Goal: Task Accomplishment & Management: Manage account settings

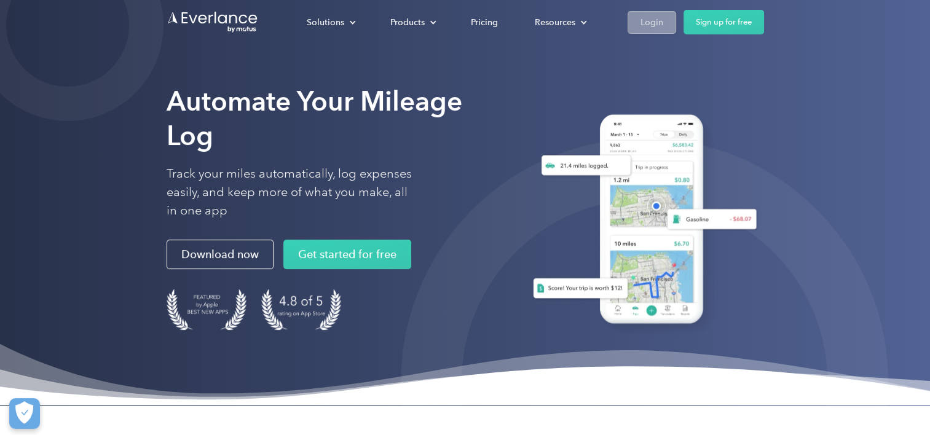
click at [664, 18] on link "Login" at bounding box center [652, 22] width 49 height 23
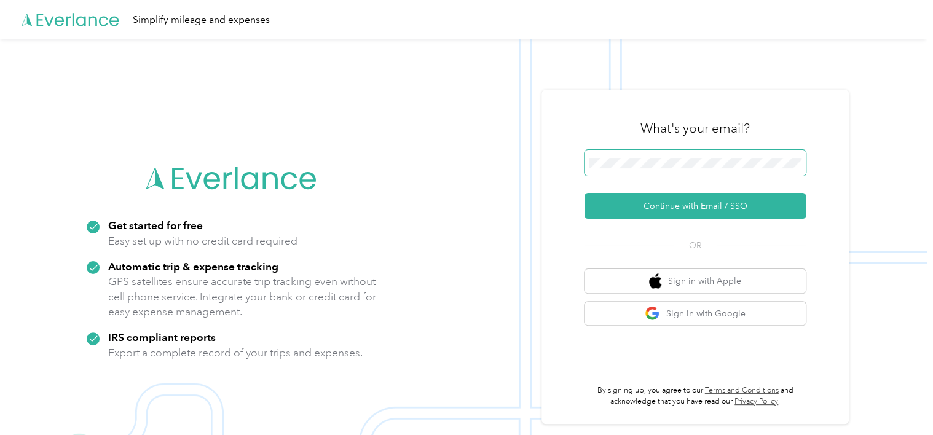
click at [637, 168] on span at bounding box center [695, 163] width 221 height 26
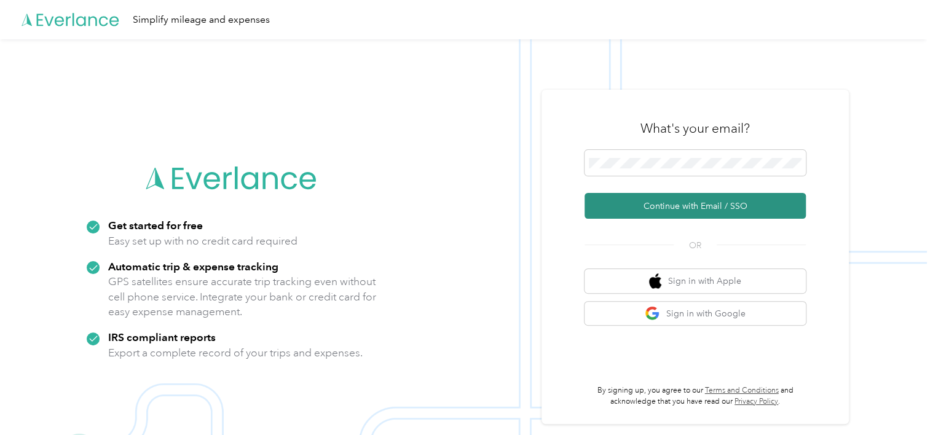
click at [645, 204] on button "Continue with Email / SSO" at bounding box center [695, 206] width 221 height 26
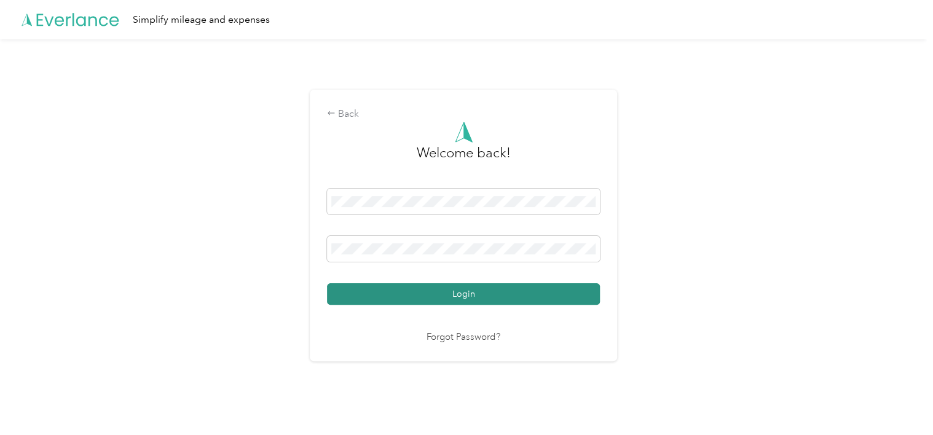
click at [485, 293] on button "Login" at bounding box center [463, 294] width 273 height 22
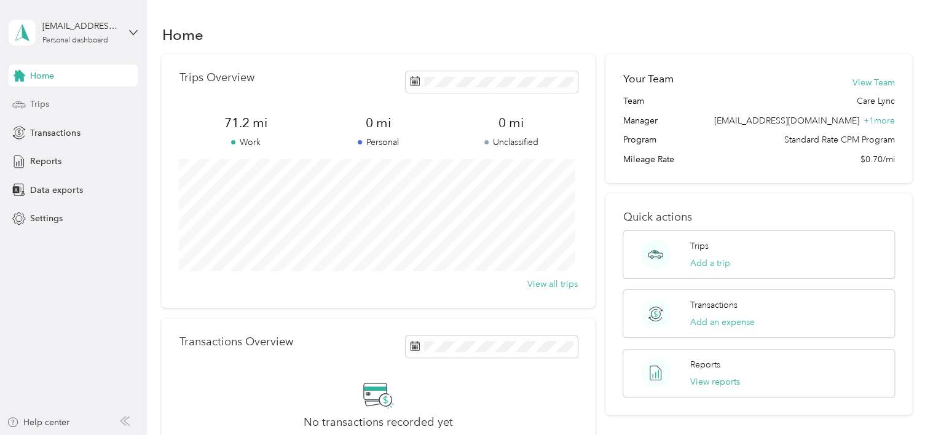
click at [60, 108] on div "Trips" at bounding box center [73, 104] width 129 height 22
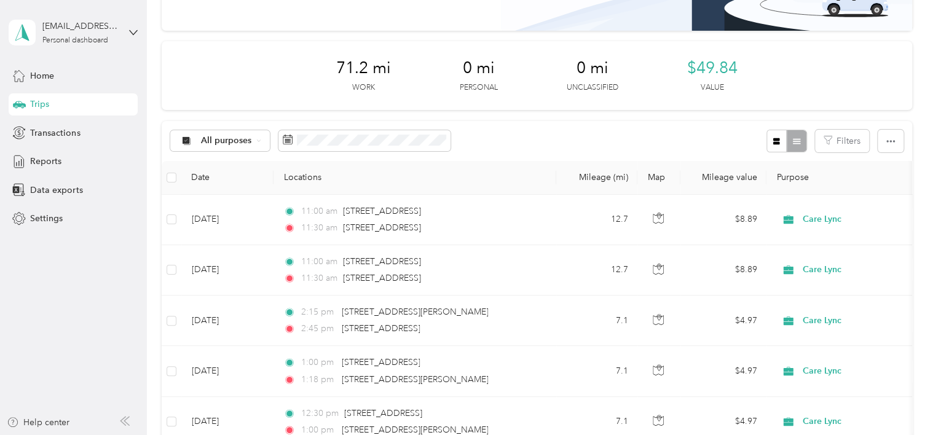
scroll to position [128, 0]
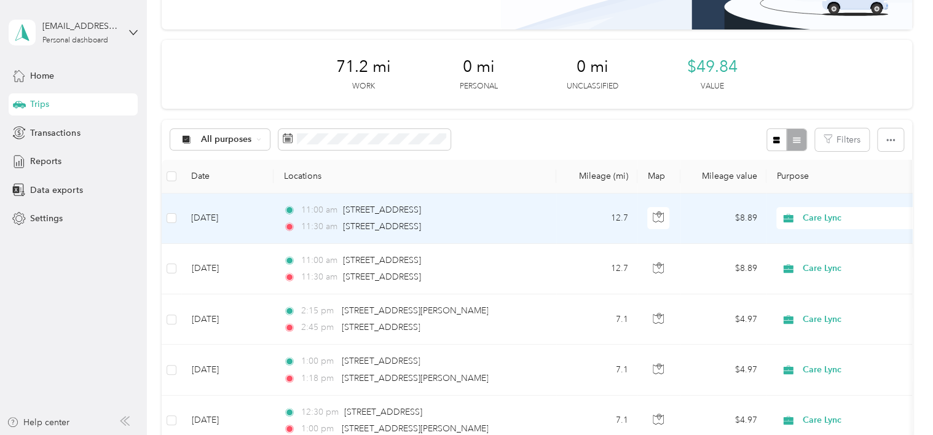
click at [247, 215] on td "[DATE]" at bounding box center [227, 219] width 92 height 50
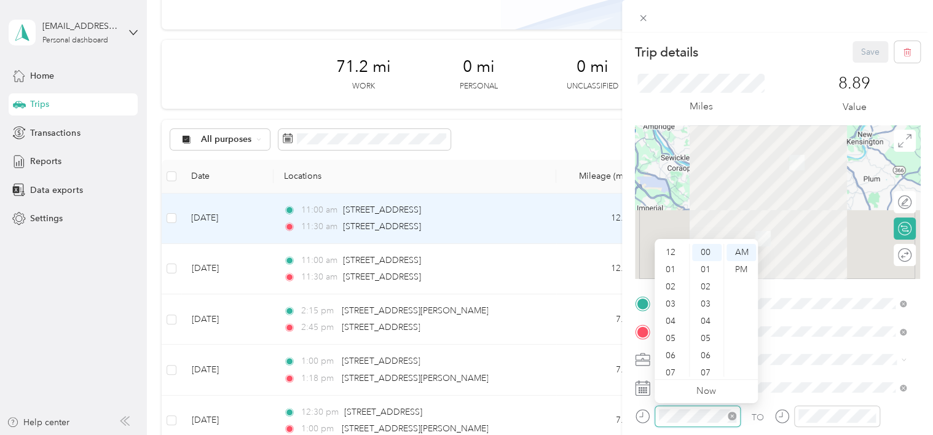
scroll to position [74, 0]
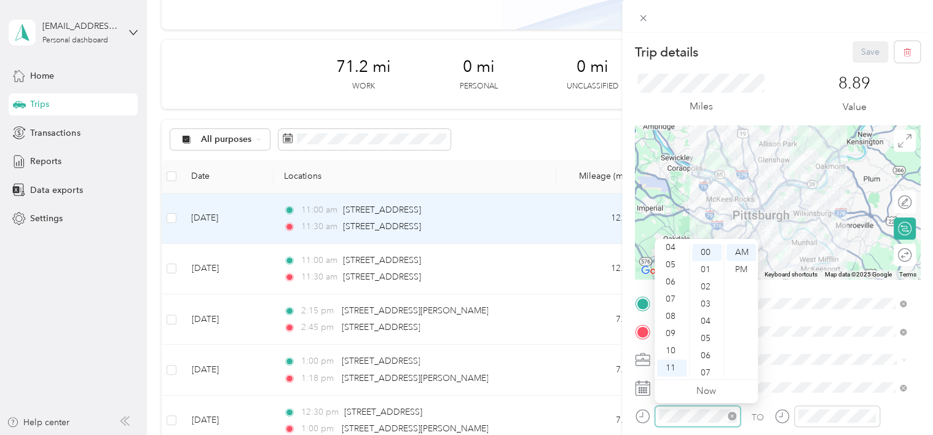
click at [730, 415] on icon "close-circle" at bounding box center [732, 416] width 9 height 9
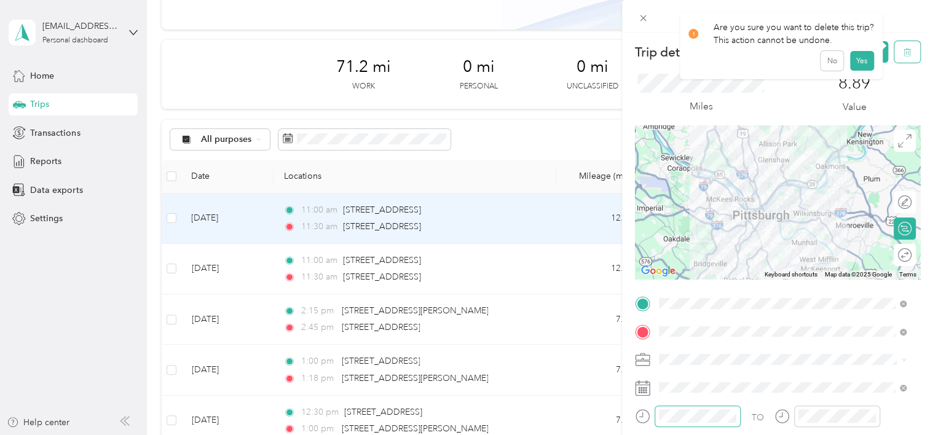
click at [903, 52] on icon "button" at bounding box center [907, 52] width 9 height 9
click at [853, 66] on button "Yes" at bounding box center [862, 67] width 24 height 20
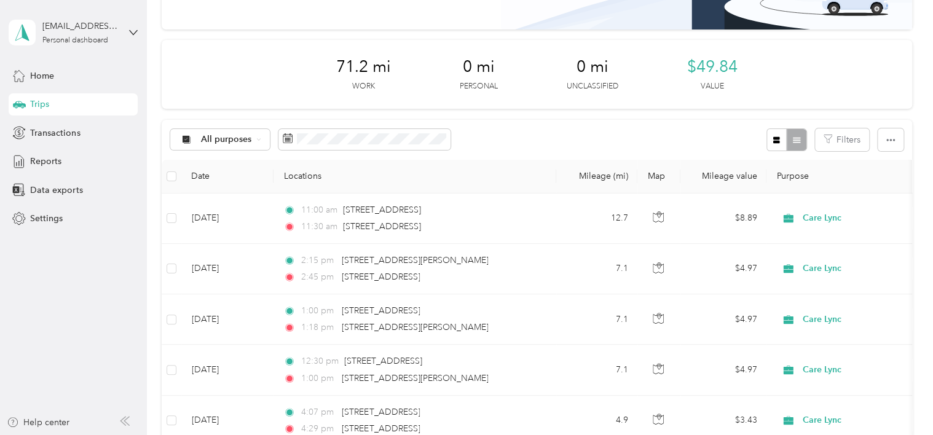
click at [483, 130] on div "All purposes Filters" at bounding box center [537, 140] width 750 height 40
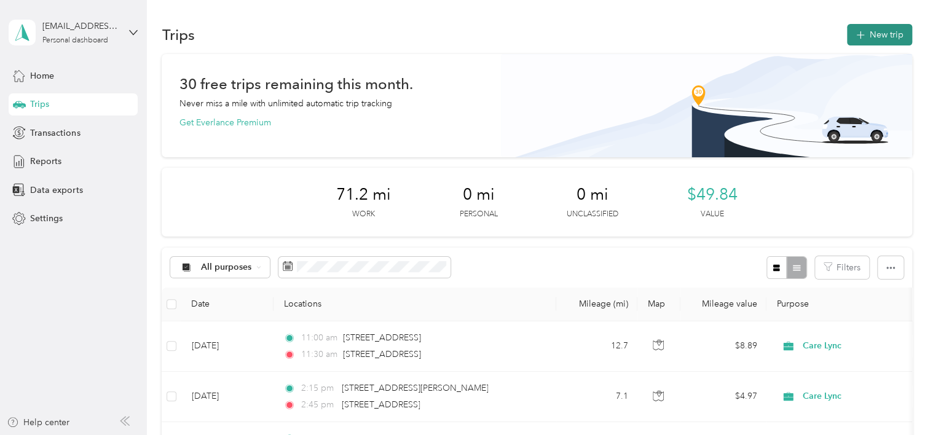
click at [861, 39] on span "button" at bounding box center [861, 35] width 10 height 10
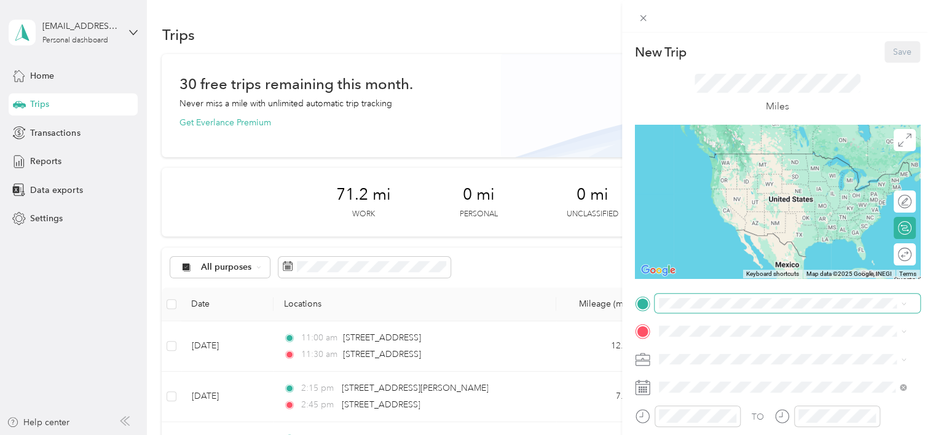
click at [686, 310] on span at bounding box center [788, 304] width 266 height 20
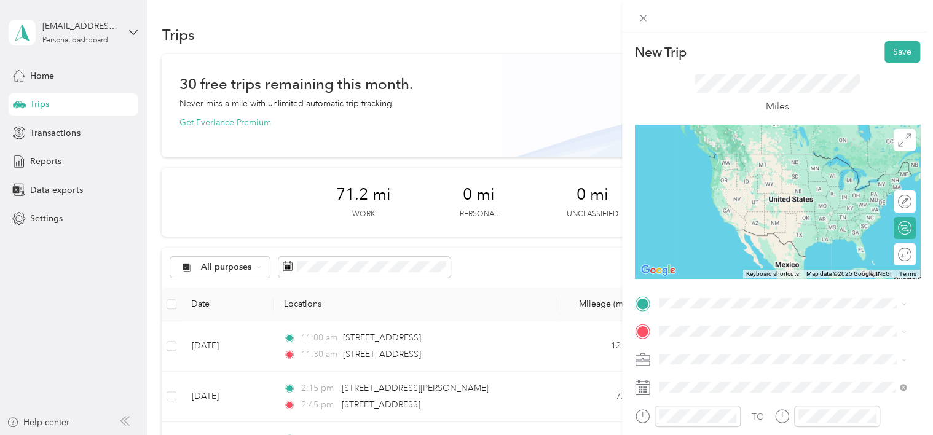
click at [770, 153] on span "[STREET_ADDRESS][US_STATE]" at bounding box center [743, 147] width 123 height 11
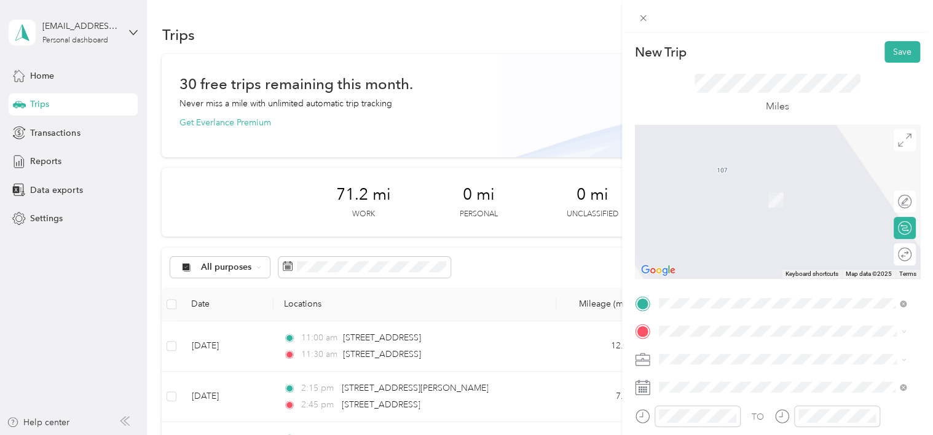
click at [750, 181] on span "[STREET_ADDRESS][US_STATE]" at bounding box center [743, 175] width 123 height 11
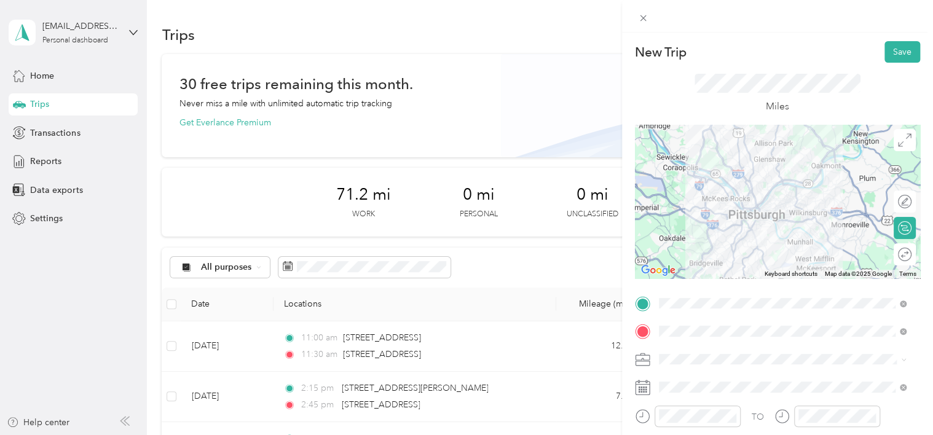
click at [918, 277] on form "New Trip Save This trip cannot be edited because it is either under review, app…" at bounding box center [777, 316] width 311 height 550
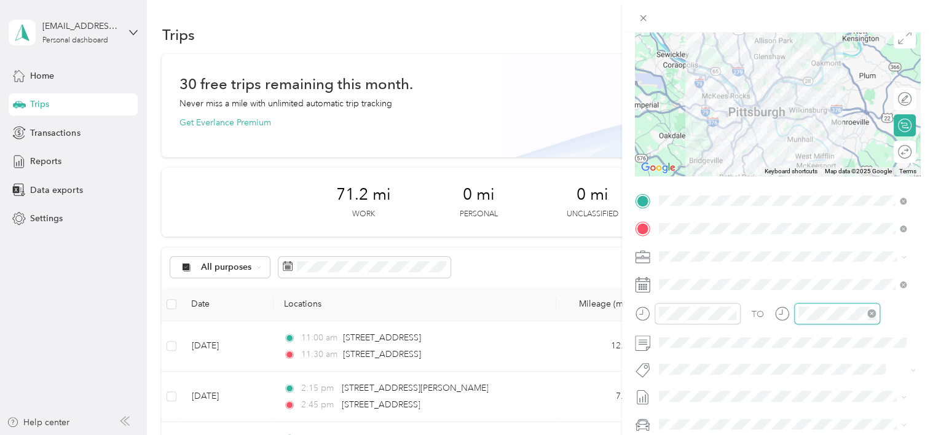
scroll to position [74, 0]
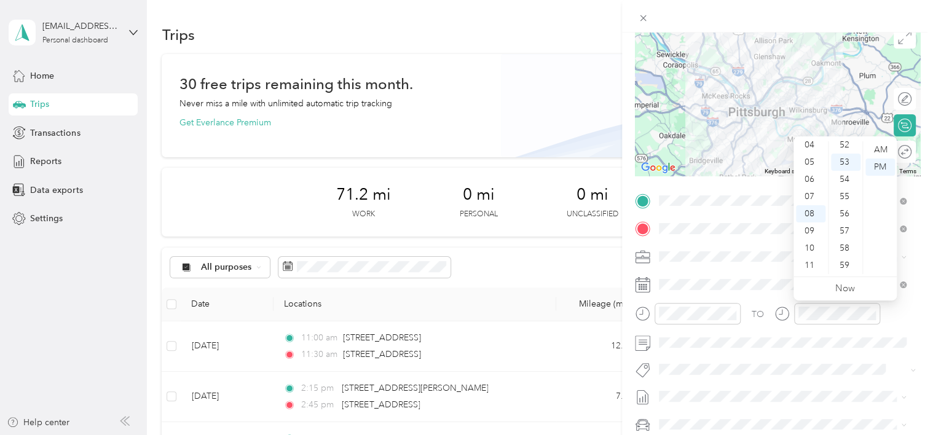
click at [814, 331] on div at bounding box center [828, 318] width 106 height 30
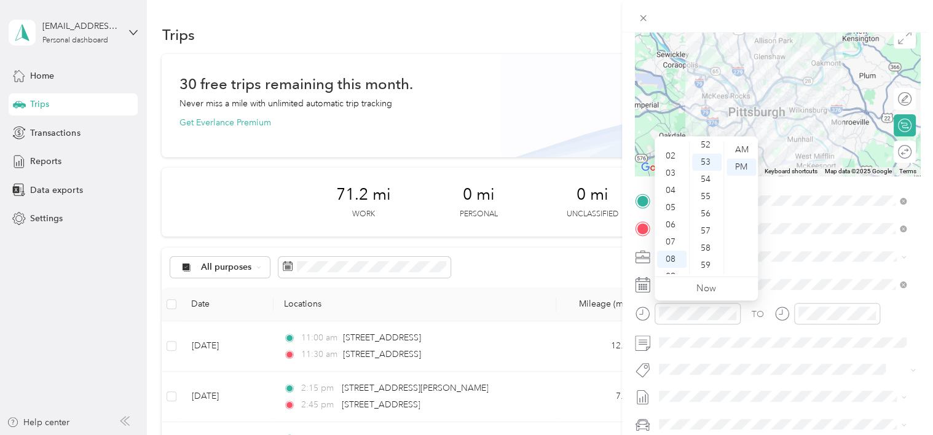
scroll to position [0, 0]
click at [667, 201] on div "03" at bounding box center [672, 201] width 30 height 17
click at [671, 156] on div "02" at bounding box center [672, 157] width 30 height 17
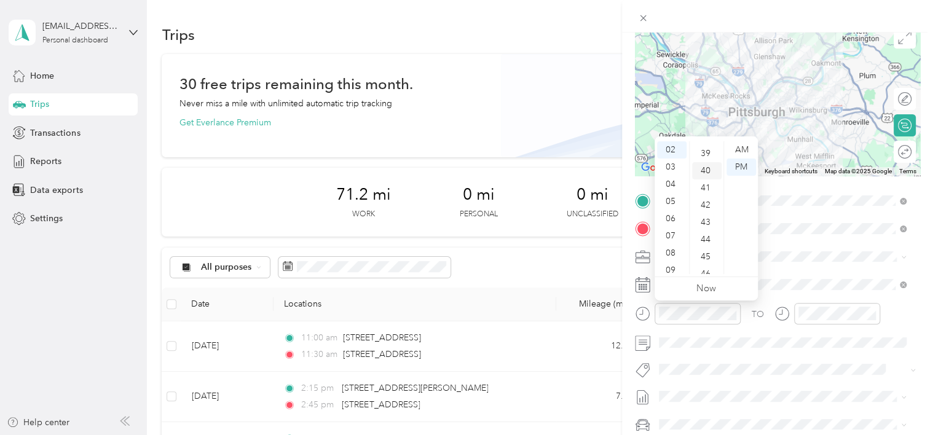
click at [706, 172] on div "40" at bounding box center [707, 170] width 30 height 17
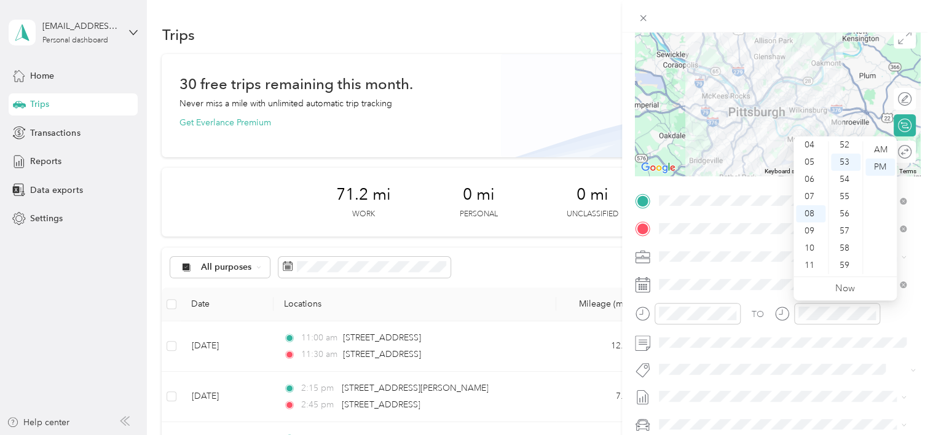
scroll to position [0, 0]
click at [811, 204] on div "03" at bounding box center [811, 201] width 30 height 17
click at [843, 204] on div "15" at bounding box center [846, 204] width 30 height 17
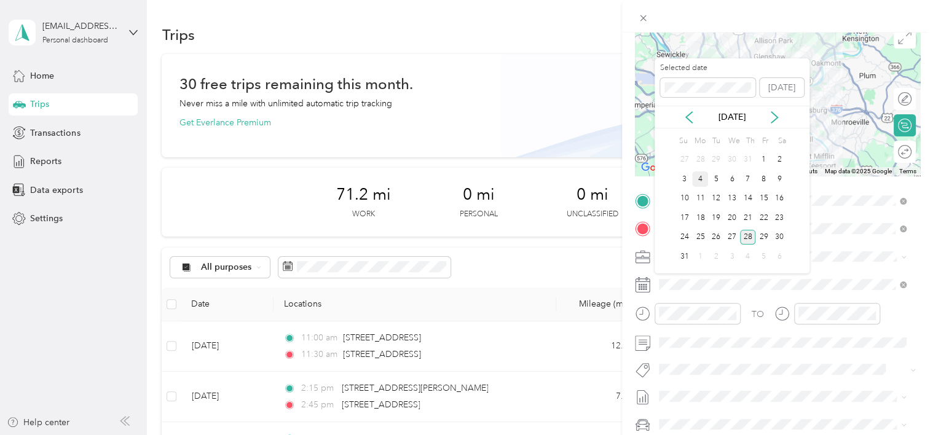
click at [698, 181] on div "4" at bounding box center [700, 179] width 16 height 15
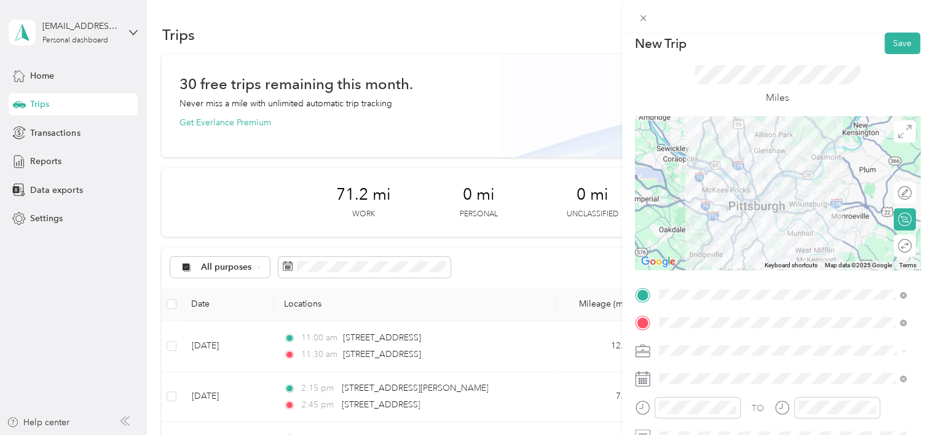
scroll to position [12, 0]
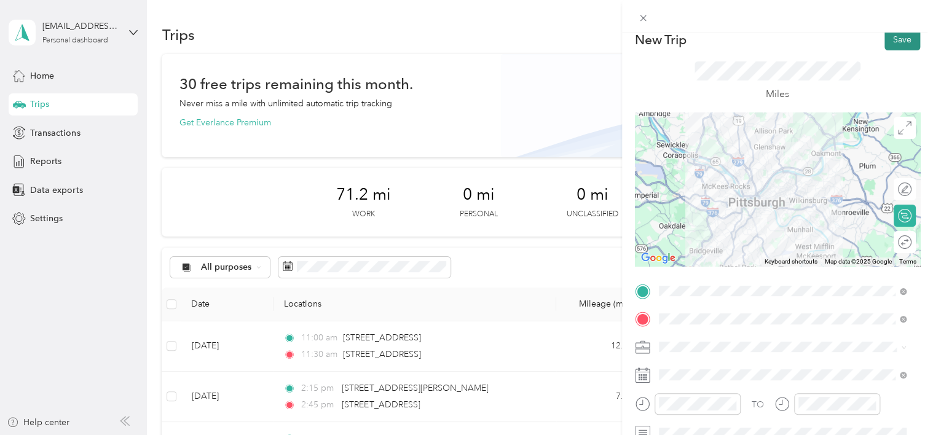
click at [885, 38] on button "Save" at bounding box center [903, 40] width 36 height 22
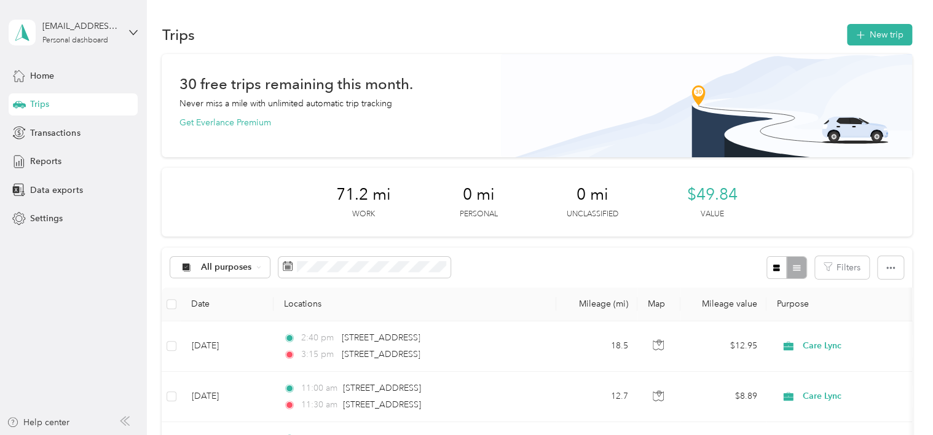
click at [468, 261] on div "All purposes Filters" at bounding box center [537, 268] width 750 height 40
click at [861, 31] on span "button" at bounding box center [861, 35] width 10 height 10
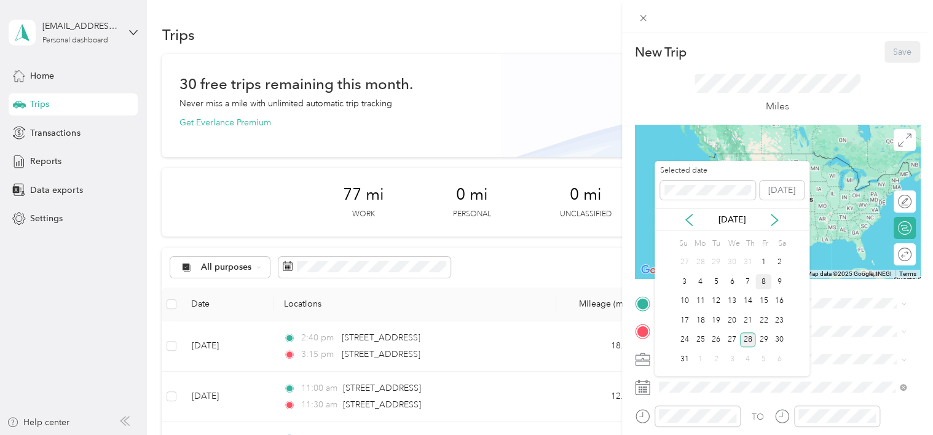
click at [765, 282] on div "8" at bounding box center [763, 281] width 16 height 15
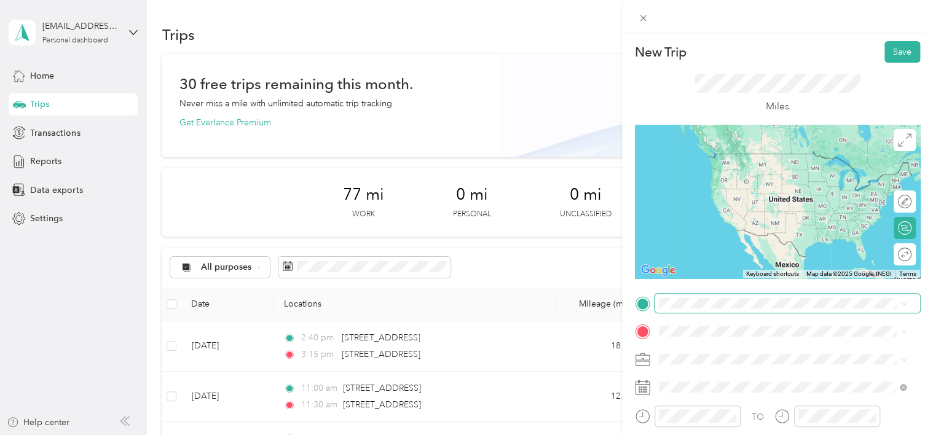
click at [676, 309] on span at bounding box center [788, 304] width 266 height 20
click at [728, 150] on span "[STREET_ADDRESS][US_STATE]" at bounding box center [743, 153] width 123 height 11
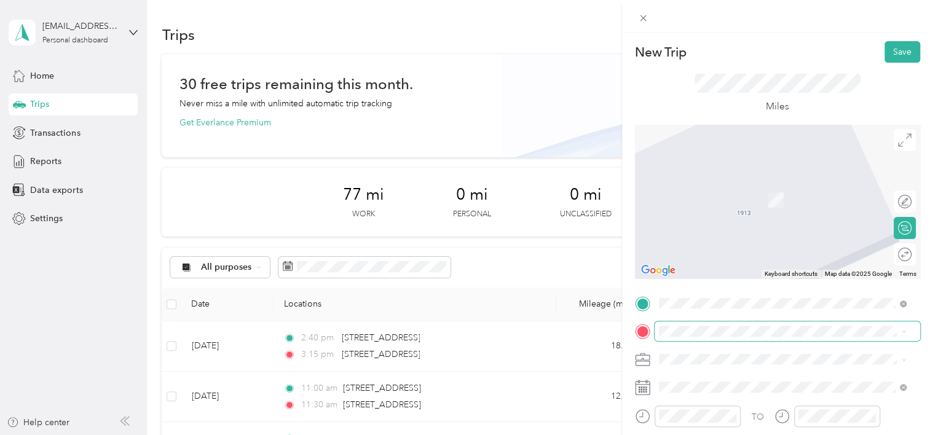
click at [664, 324] on span at bounding box center [788, 331] width 266 height 20
click at [696, 192] on li "[STREET_ADDRESS][US_STATE]" at bounding box center [783, 179] width 256 height 25
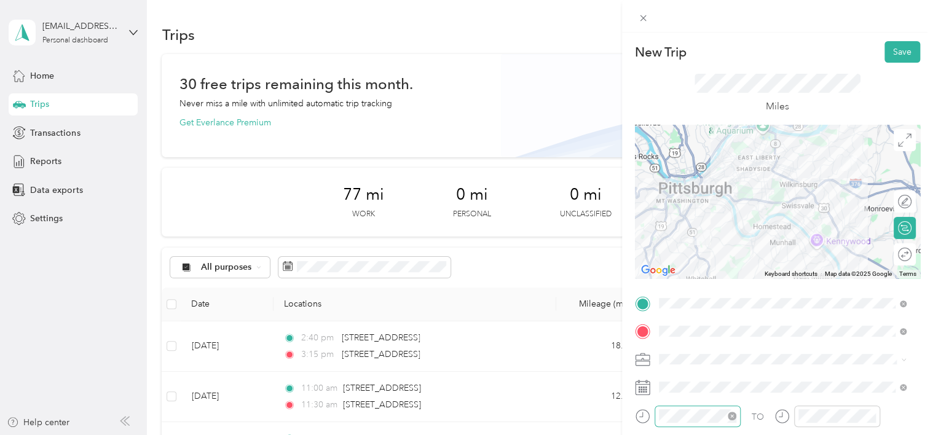
click at [658, 415] on div at bounding box center [698, 417] width 86 height 22
click at [706, 334] on div "30" at bounding box center [707, 333] width 30 height 17
click at [742, 248] on div "AM" at bounding box center [742, 252] width 30 height 17
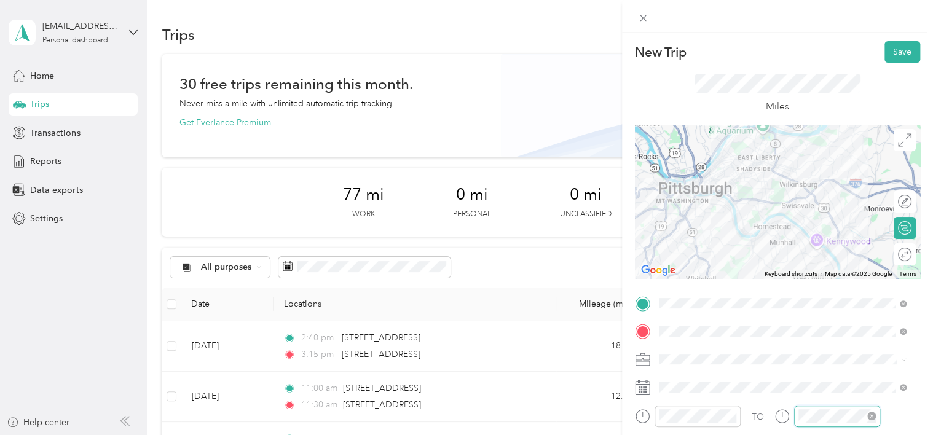
scroll to position [900, 0]
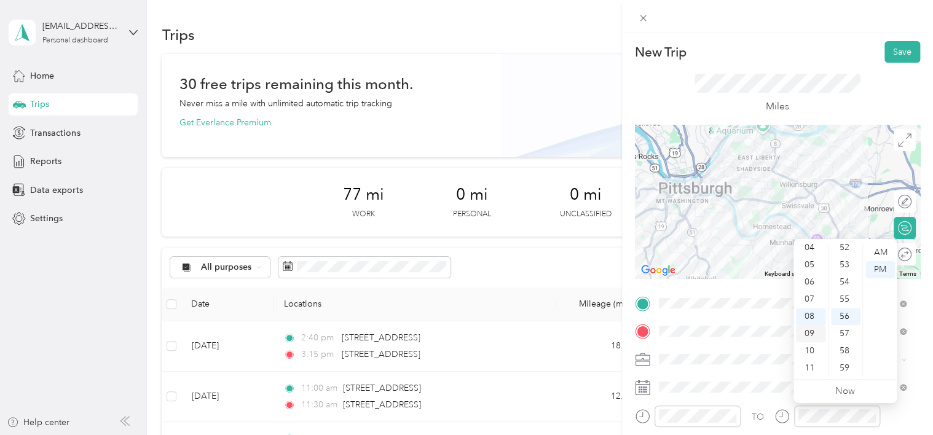
click at [810, 336] on div "09" at bounding box center [811, 333] width 30 height 17
click at [844, 306] on div "10" at bounding box center [846, 306] width 30 height 17
click at [876, 251] on div "AM" at bounding box center [881, 252] width 30 height 17
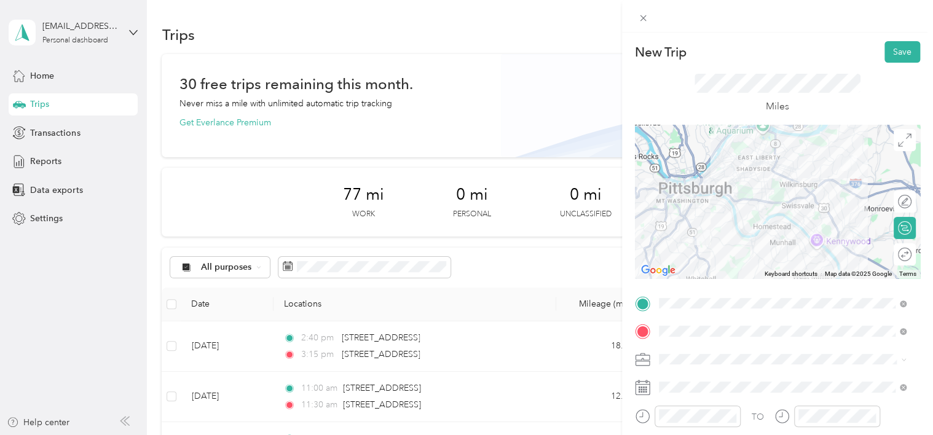
click at [920, 357] on form "New Trip Save This trip cannot be edited because it is either under review, app…" at bounding box center [777, 316] width 311 height 550
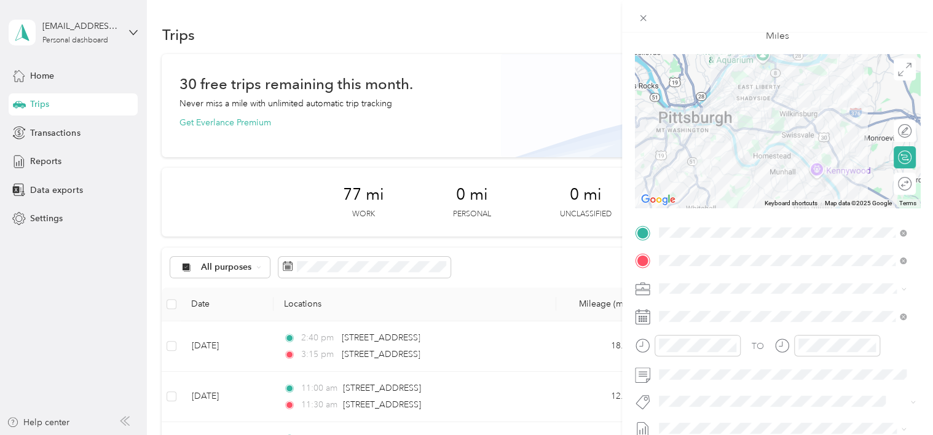
scroll to position [0, 0]
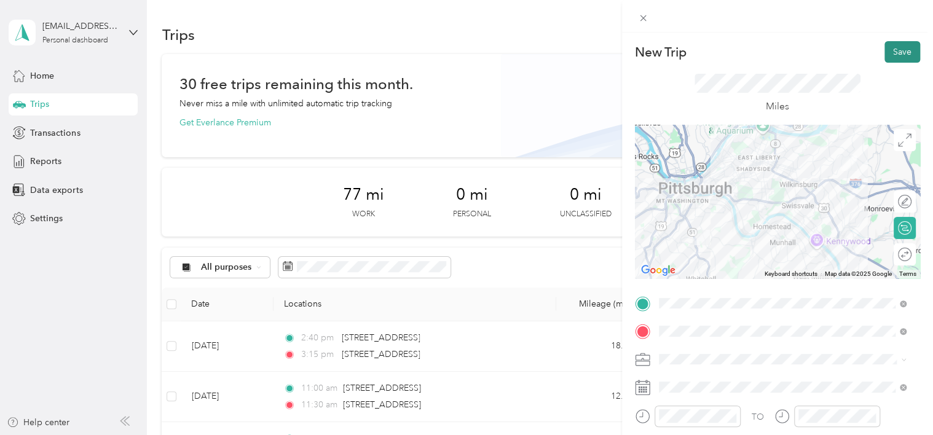
click at [889, 53] on button "Save" at bounding box center [903, 52] width 36 height 22
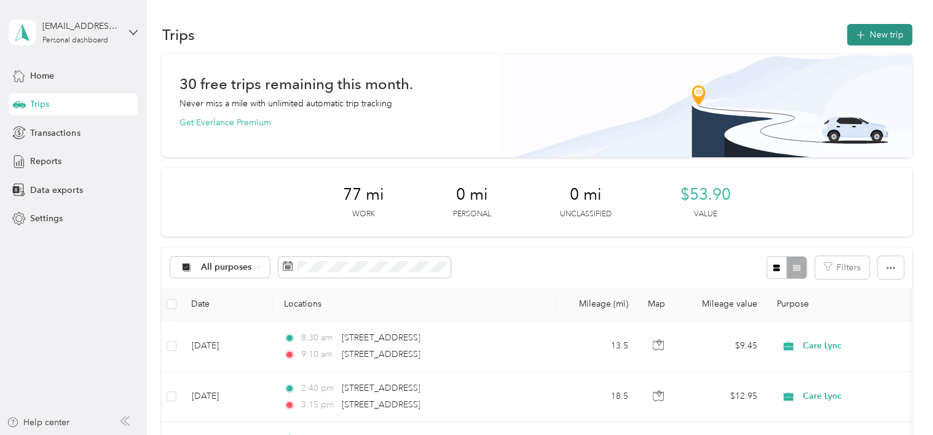
click at [869, 36] on button "New trip" at bounding box center [879, 35] width 65 height 22
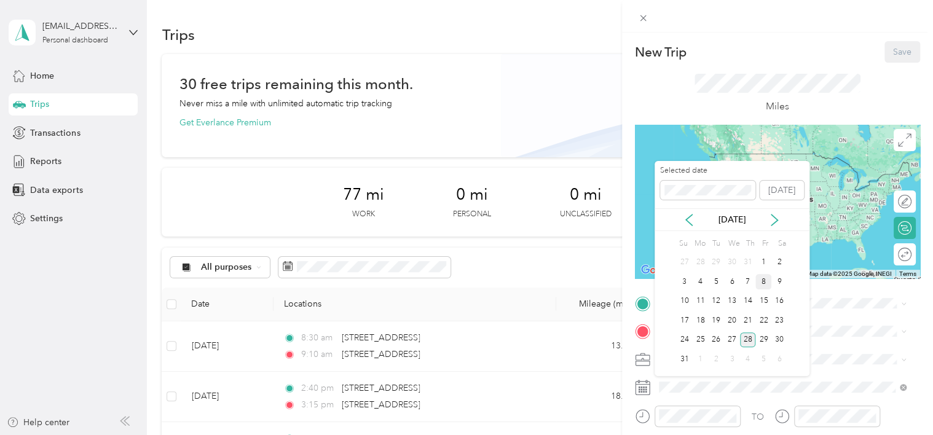
click at [758, 280] on div "8" at bounding box center [763, 281] width 16 height 15
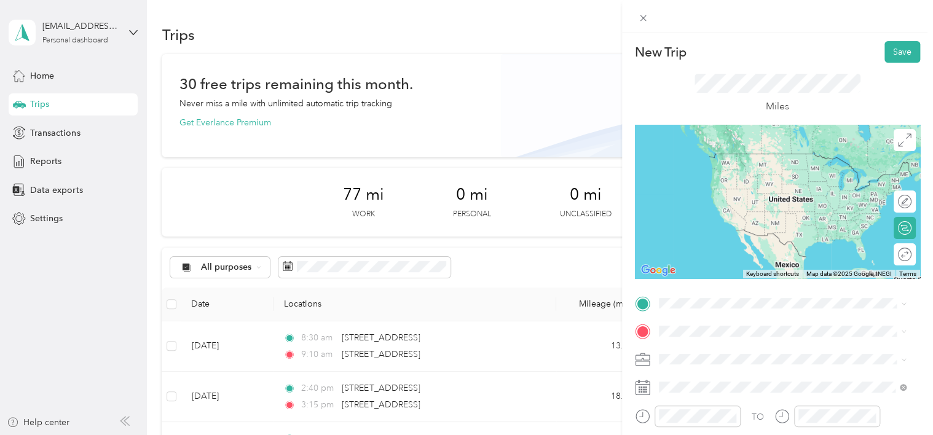
click at [724, 155] on span "[STREET_ADDRESS][US_STATE]" at bounding box center [743, 149] width 123 height 11
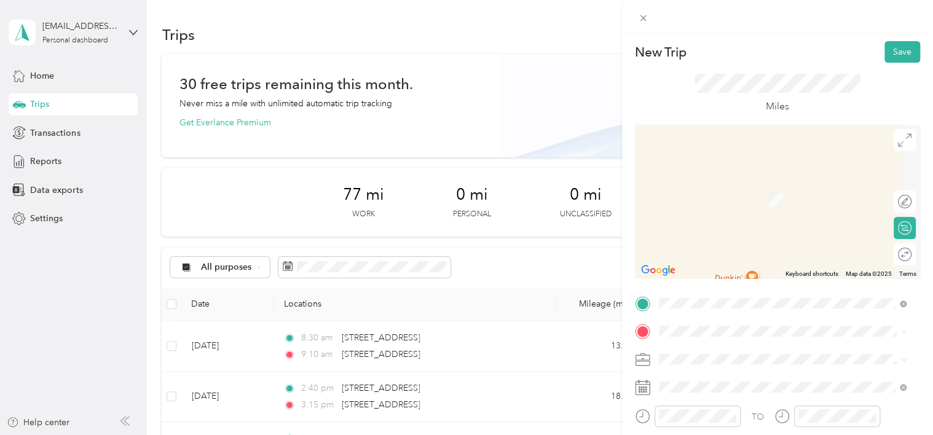
click at [727, 184] on span "[STREET_ADDRESS][US_STATE]" at bounding box center [743, 180] width 123 height 11
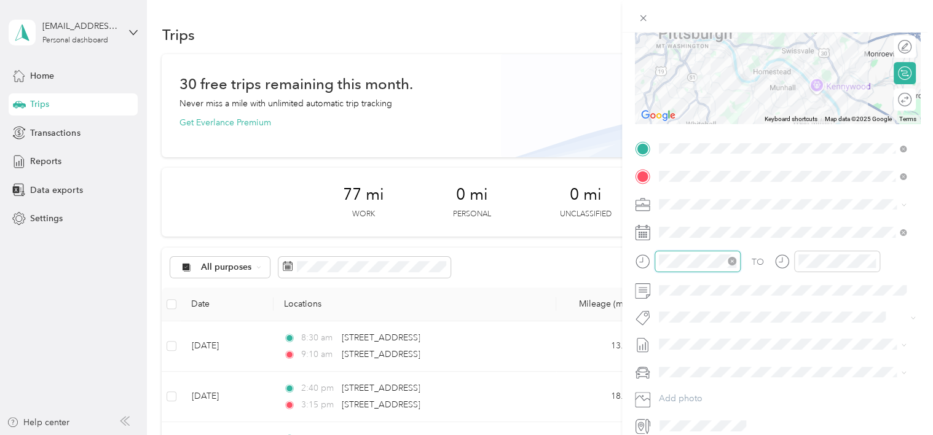
scroll to position [900, 0]
click at [669, 197] on div "10" at bounding box center [672, 195] width 30 height 17
click at [708, 148] on div "15" at bounding box center [707, 151] width 30 height 17
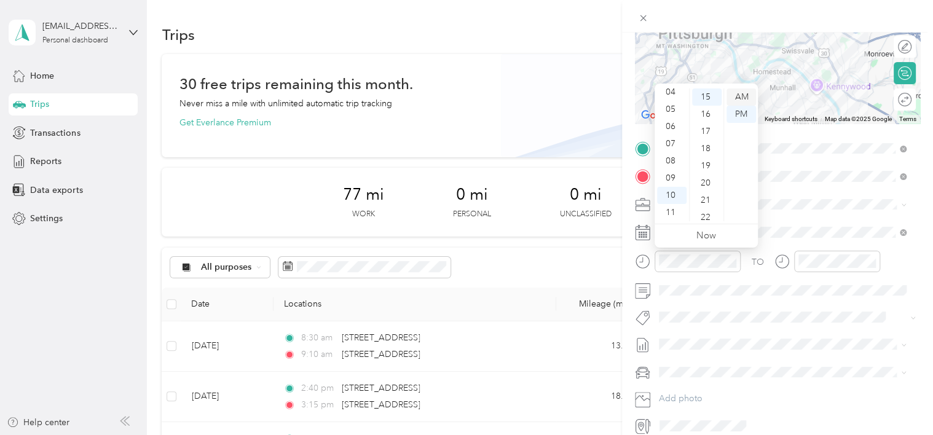
click at [736, 97] on div "AM" at bounding box center [742, 97] width 30 height 17
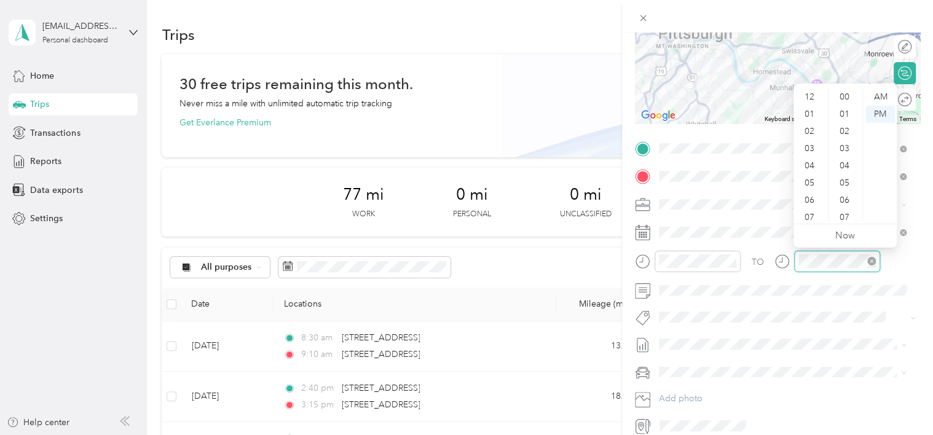
scroll to position [74, 0]
click at [807, 199] on div "10" at bounding box center [811, 195] width 30 height 17
click at [849, 116] on div "40" at bounding box center [846, 117] width 30 height 17
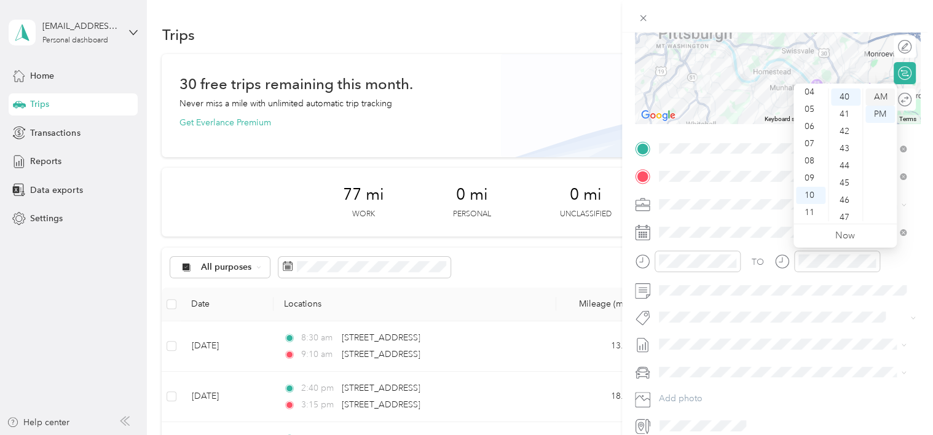
click at [882, 98] on div "AM" at bounding box center [881, 97] width 30 height 17
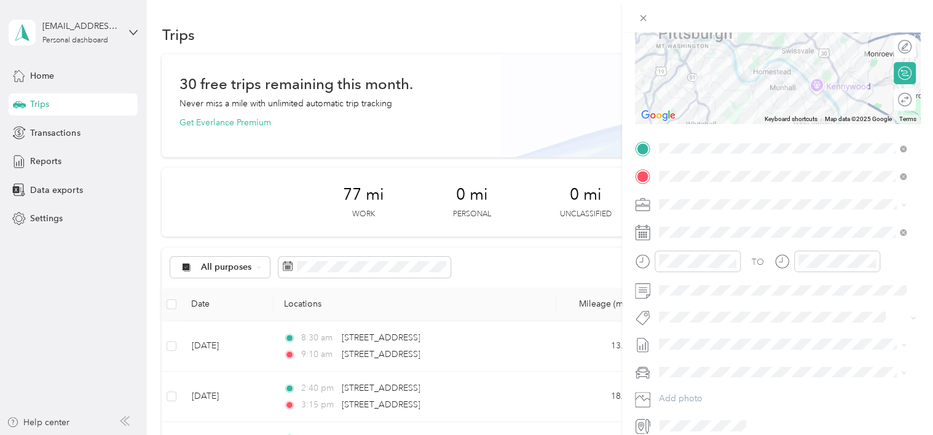
scroll to position [0, 0]
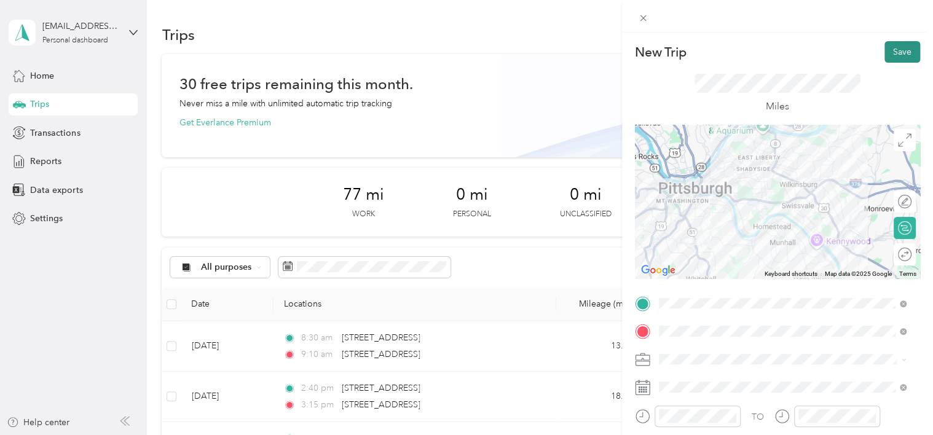
click at [897, 57] on button "Save" at bounding box center [903, 52] width 36 height 22
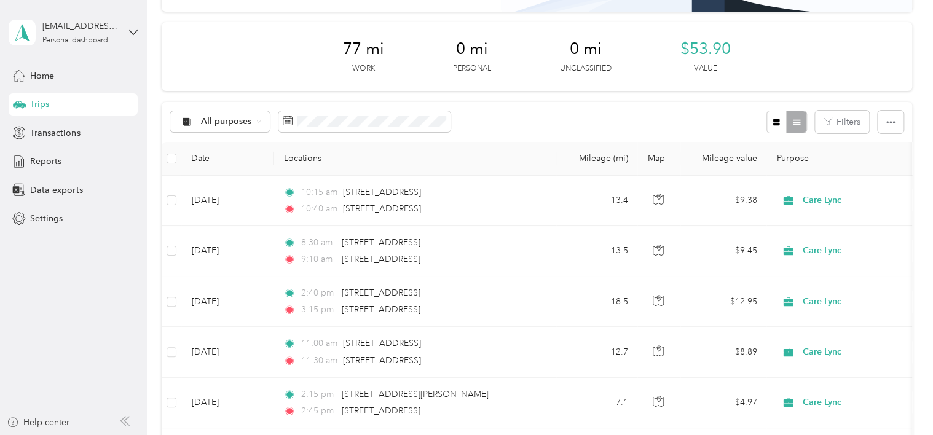
scroll to position [148, 0]
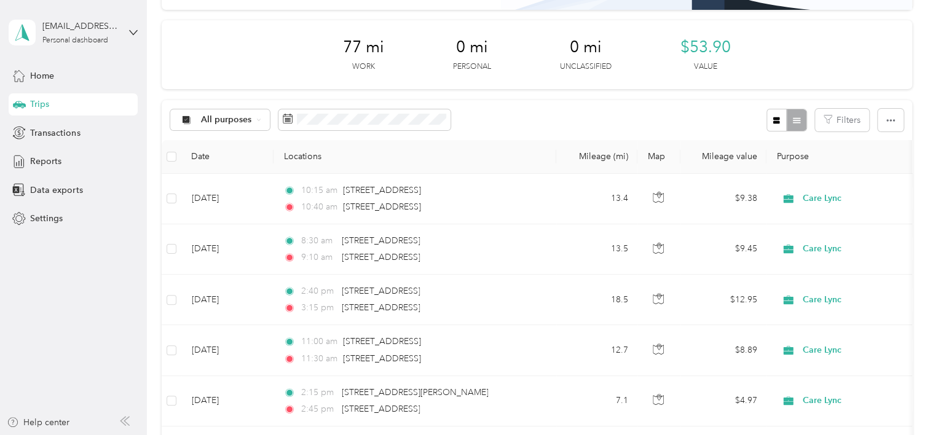
click at [918, 334] on div "Trips New trip 30 free trips remaining this month. Never miss a mile with unlim…" at bounding box center [537, 367] width 780 height 1030
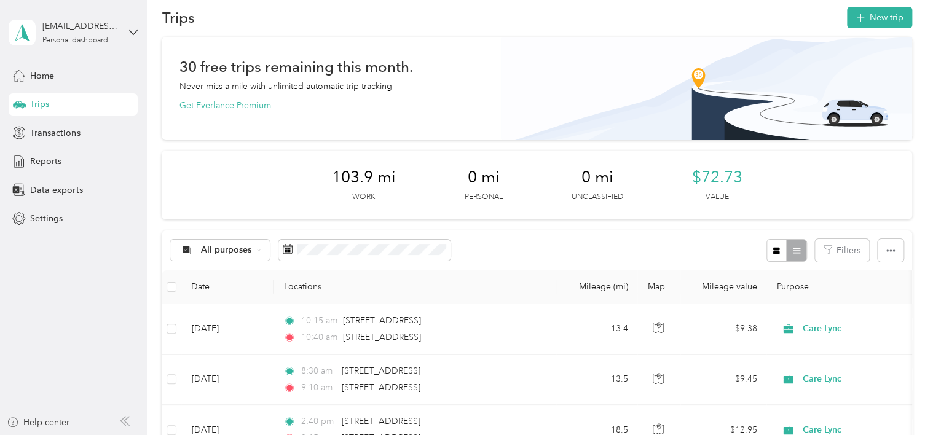
scroll to position [0, 0]
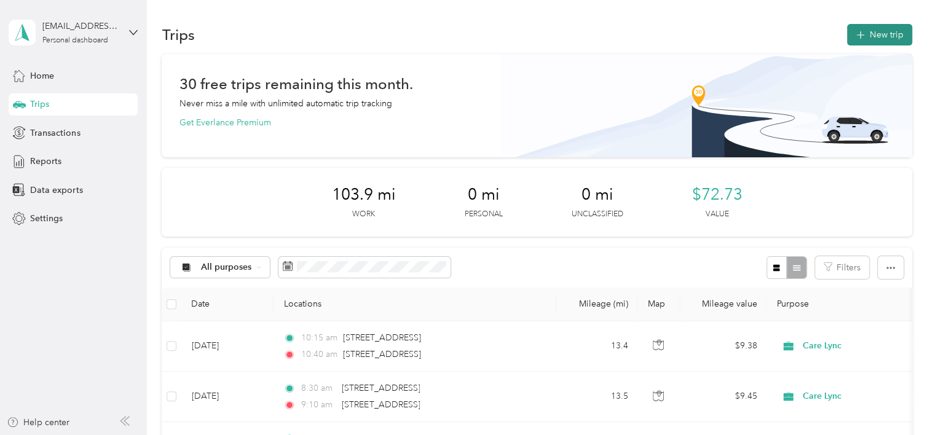
click at [872, 30] on button "New trip" at bounding box center [879, 35] width 65 height 22
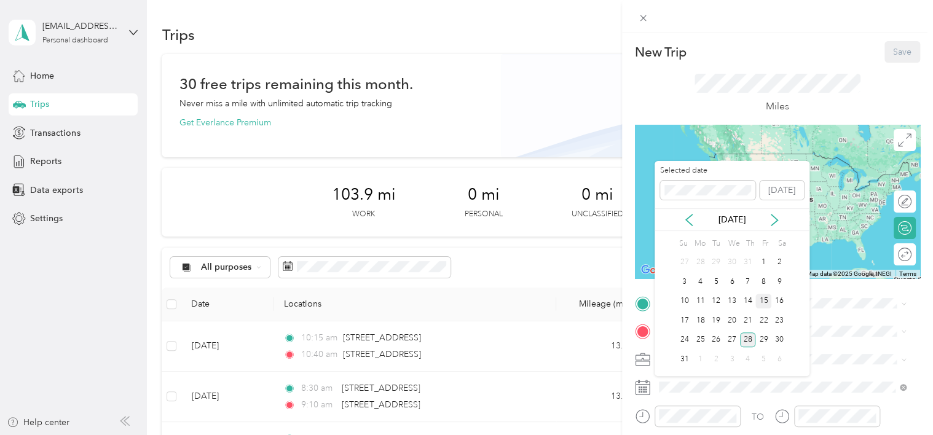
click at [766, 295] on div "15" at bounding box center [763, 301] width 16 height 15
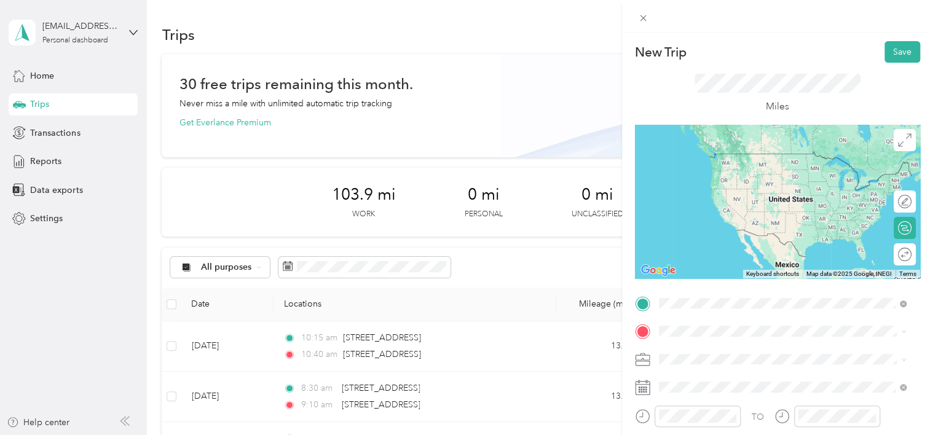
click at [725, 156] on span "[STREET_ADDRESS][US_STATE]" at bounding box center [743, 153] width 123 height 11
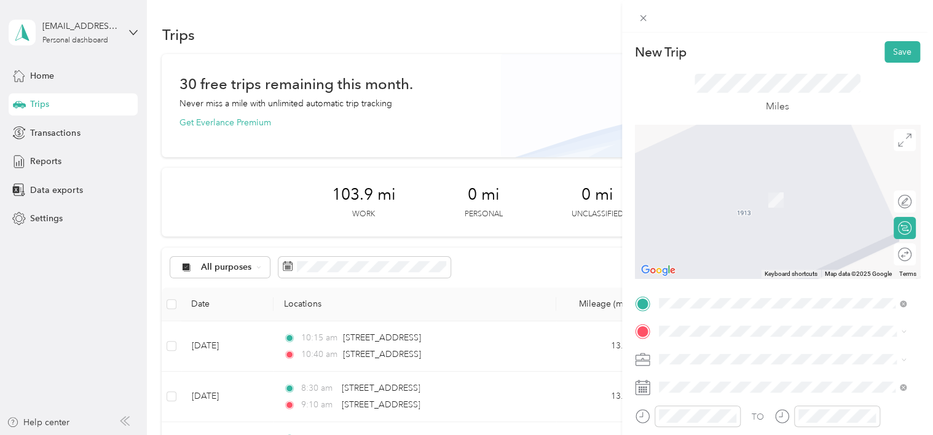
click at [700, 182] on span "[STREET_ADDRESS][US_STATE]" at bounding box center [743, 176] width 123 height 11
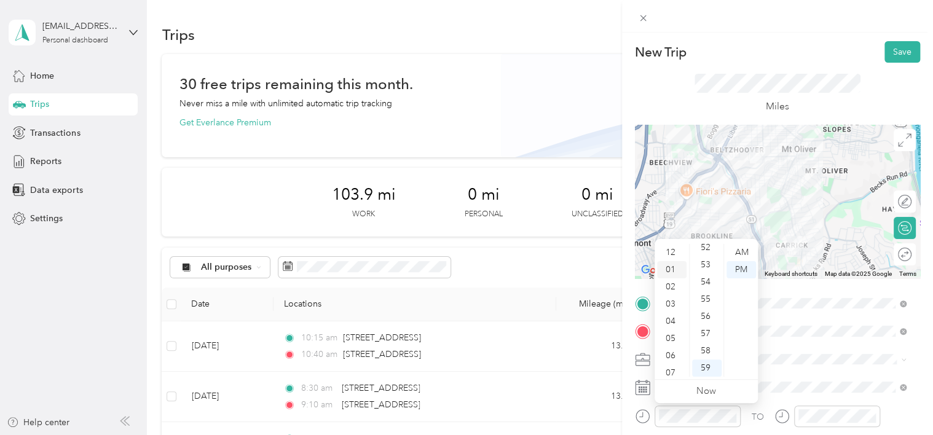
click at [674, 268] on div "01" at bounding box center [672, 269] width 30 height 17
click at [706, 333] on div "30" at bounding box center [707, 333] width 30 height 17
click at [666, 269] on div "01" at bounding box center [672, 269] width 30 height 17
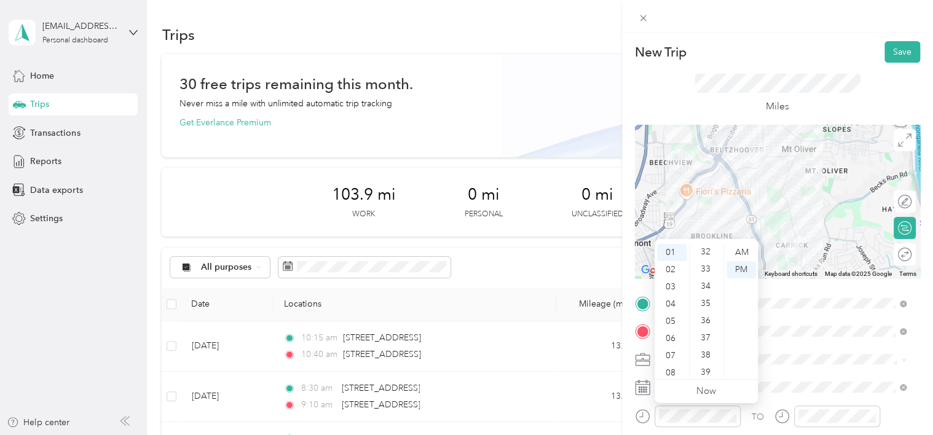
scroll to position [435, 0]
click at [708, 330] on div "30" at bounding box center [707, 333] width 30 height 17
click at [738, 270] on div "PM" at bounding box center [742, 269] width 30 height 17
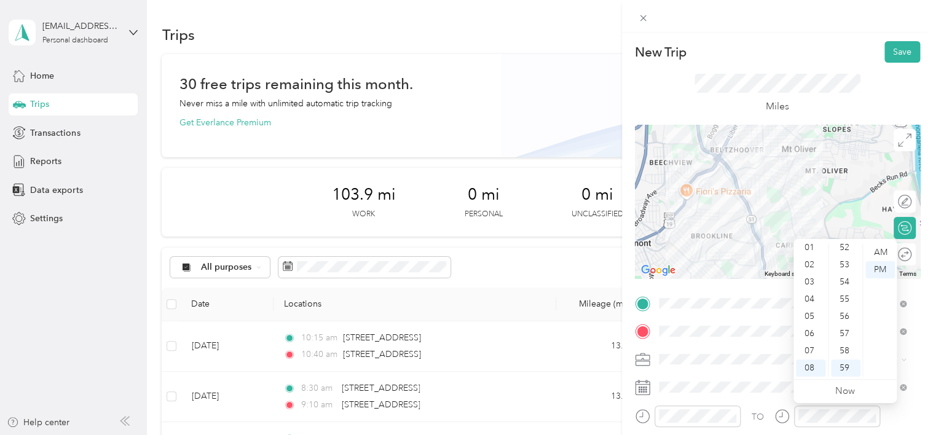
scroll to position [0, 0]
click at [811, 285] on div "02" at bounding box center [811, 286] width 30 height 17
click at [843, 248] on div "00" at bounding box center [846, 252] width 30 height 17
click at [877, 273] on div "PM" at bounding box center [881, 269] width 30 height 17
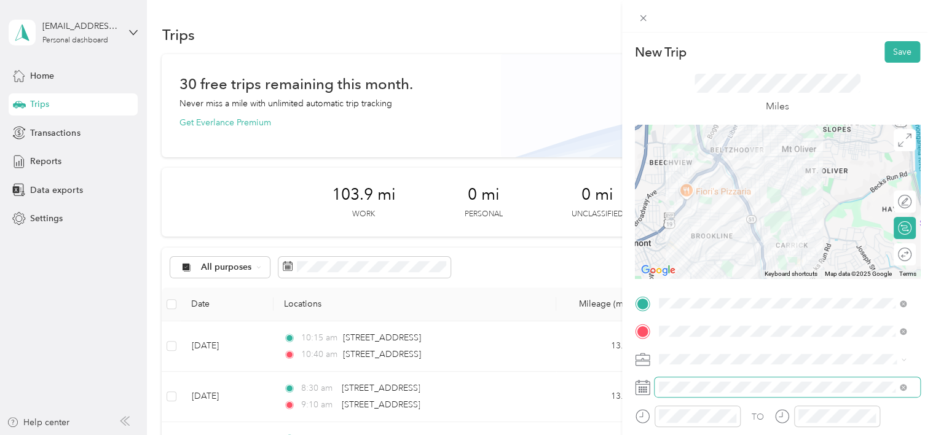
click at [771, 381] on span at bounding box center [788, 387] width 266 height 20
click at [889, 58] on button "Save" at bounding box center [903, 52] width 36 height 22
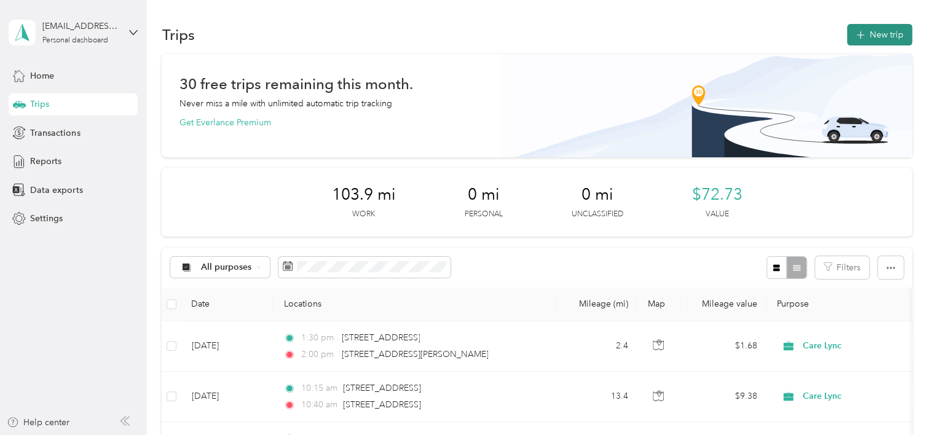
click at [868, 36] on button "New trip" at bounding box center [879, 35] width 65 height 22
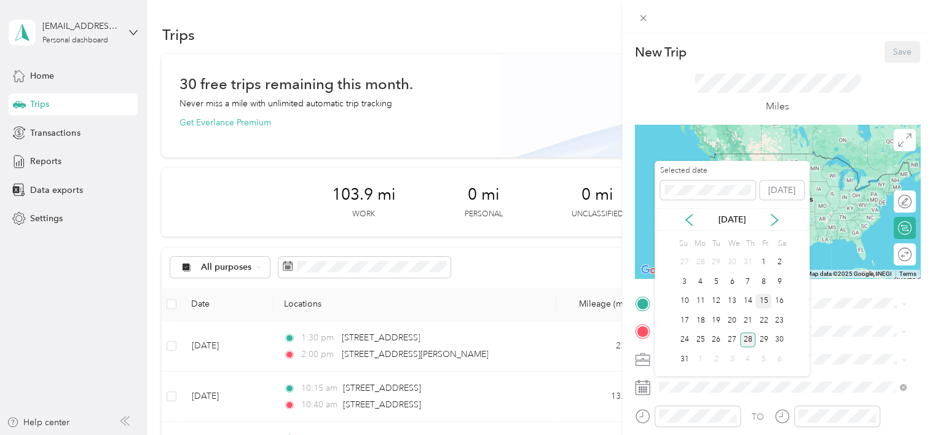
click at [764, 302] on div "15" at bounding box center [763, 301] width 16 height 15
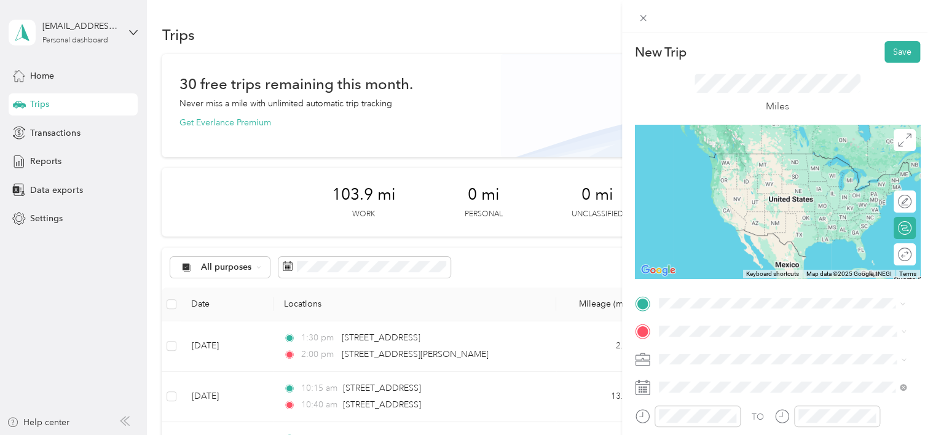
click at [724, 163] on div "[STREET_ADDRESS][US_STATE]" at bounding box center [782, 154] width 239 height 17
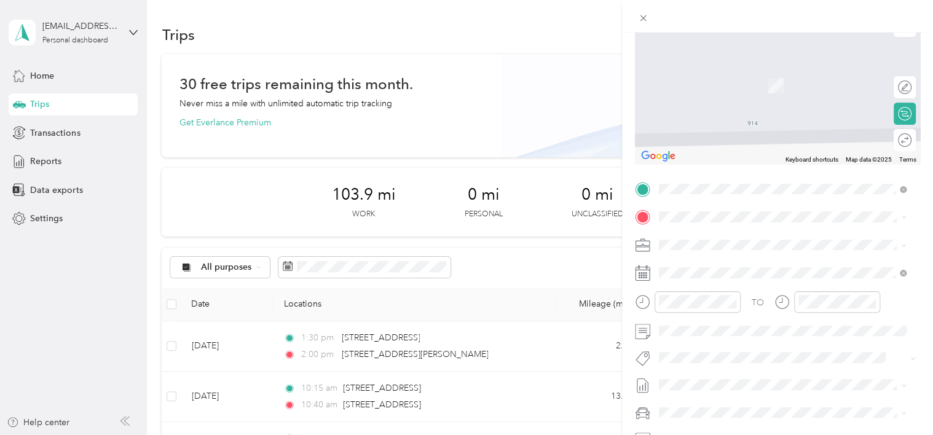
scroll to position [117, 0]
click at [733, 296] on icon "close-circle" at bounding box center [732, 298] width 9 height 9
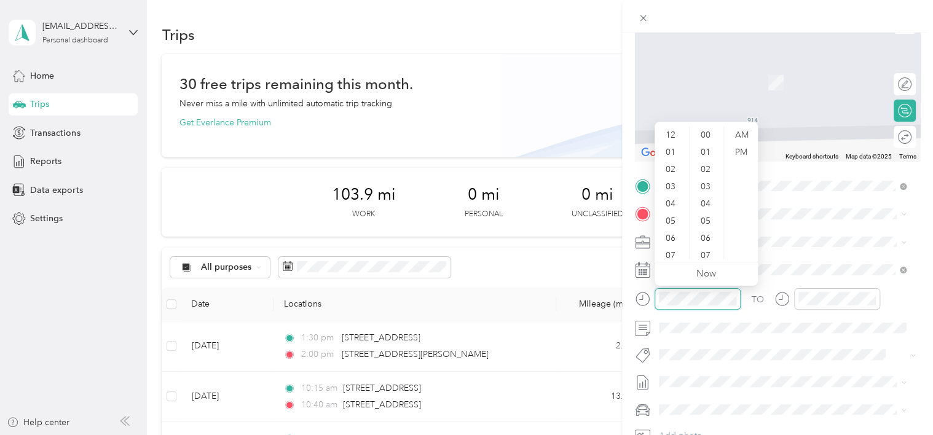
scroll to position [17, 0]
click at [668, 201] on div "04" at bounding box center [672, 203] width 30 height 17
click at [707, 234] on div "20" at bounding box center [707, 230] width 30 height 17
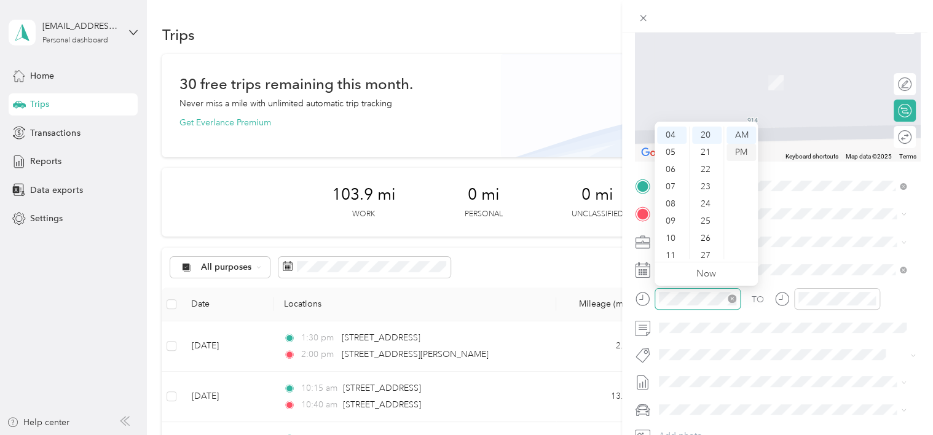
click at [736, 153] on div "PM" at bounding box center [742, 152] width 30 height 17
click at [740, 154] on div "PM" at bounding box center [742, 152] width 30 height 17
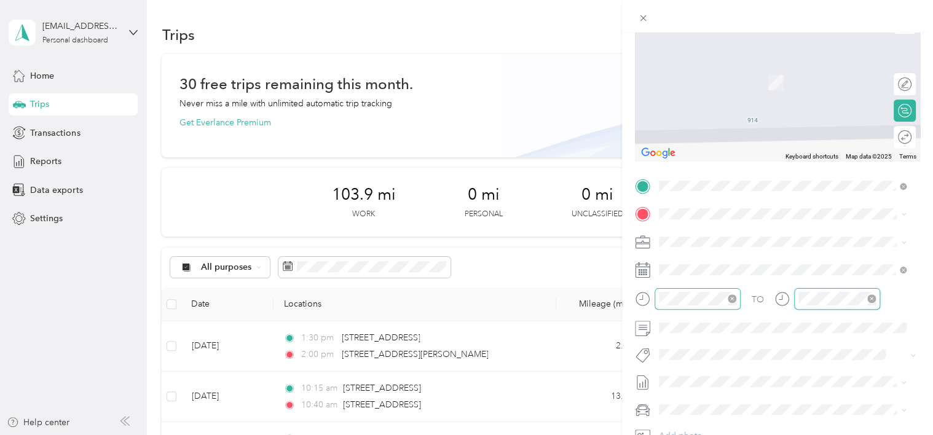
scroll to position [17, 0]
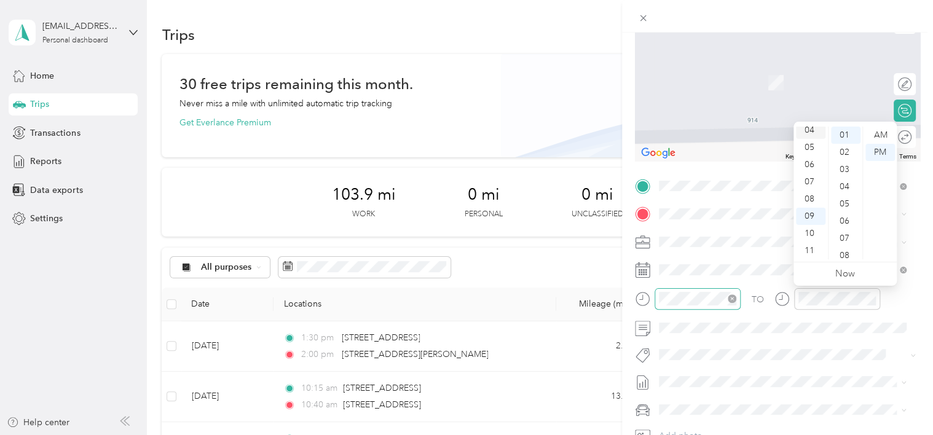
click at [810, 130] on div "04" at bounding box center [811, 130] width 30 height 17
click at [843, 168] on div "30" at bounding box center [846, 170] width 30 height 17
click at [893, 296] on div "TO" at bounding box center [777, 303] width 285 height 30
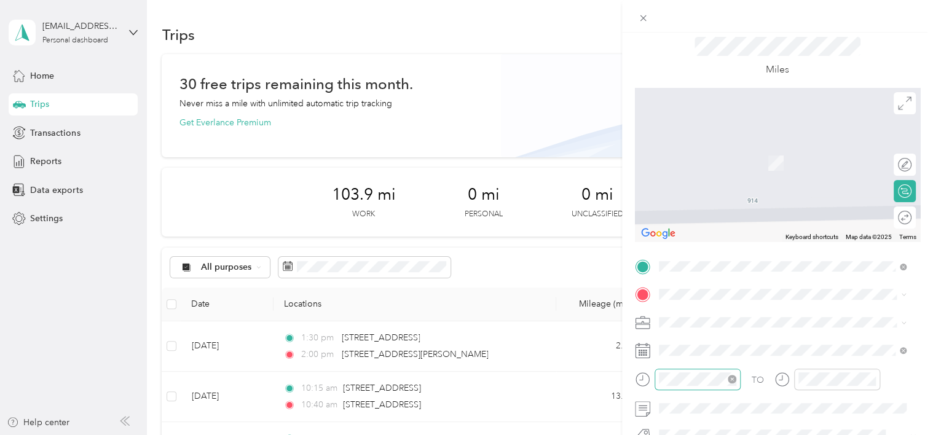
scroll to position [0, 0]
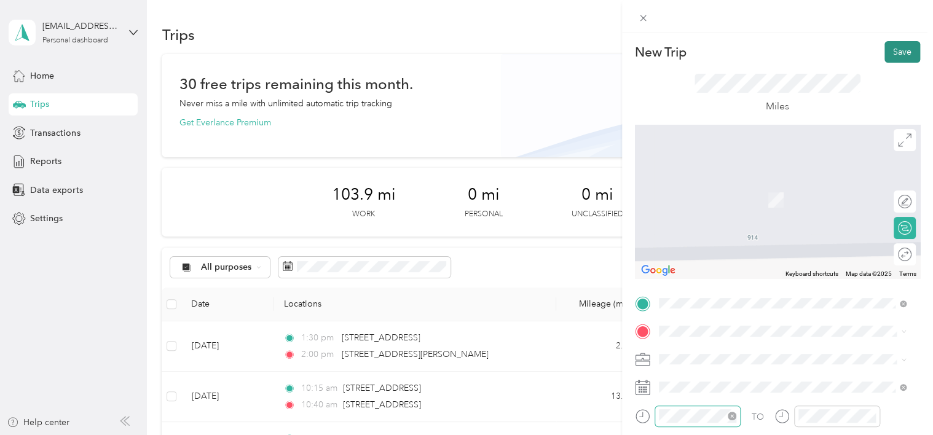
click at [895, 51] on button "Save" at bounding box center [903, 52] width 36 height 22
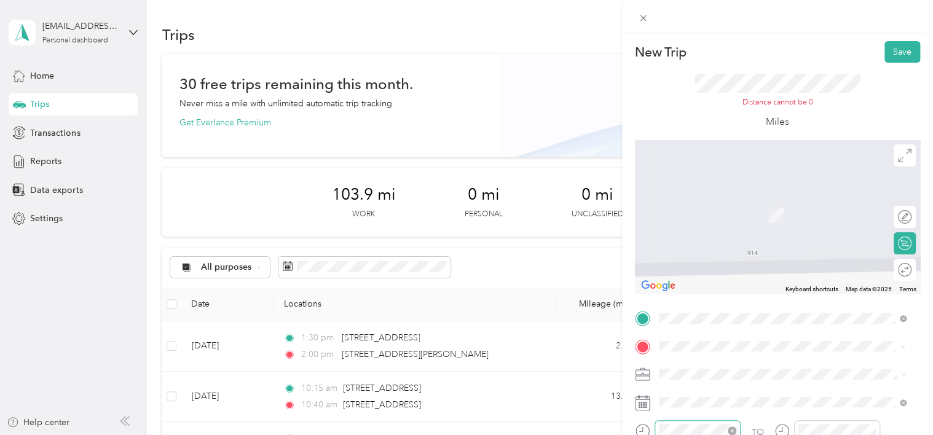
click at [722, 202] on span "[STREET_ADDRESS][US_STATE]" at bounding box center [743, 196] width 123 height 11
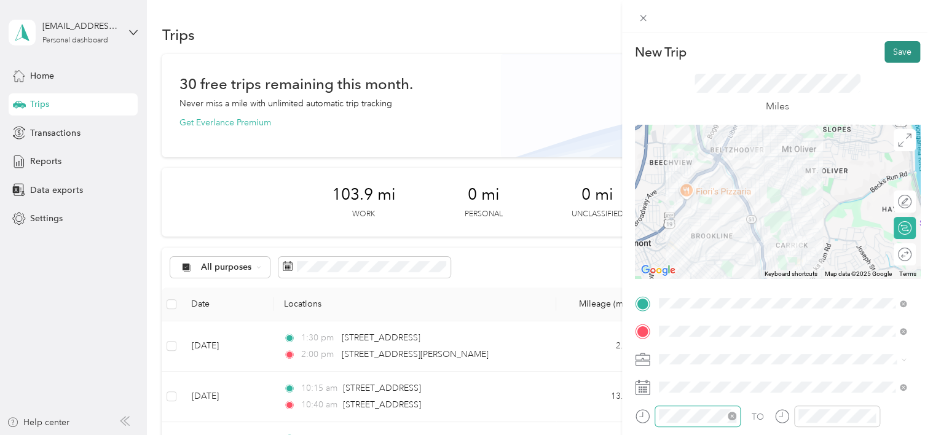
click at [885, 60] on button "Save" at bounding box center [903, 52] width 36 height 22
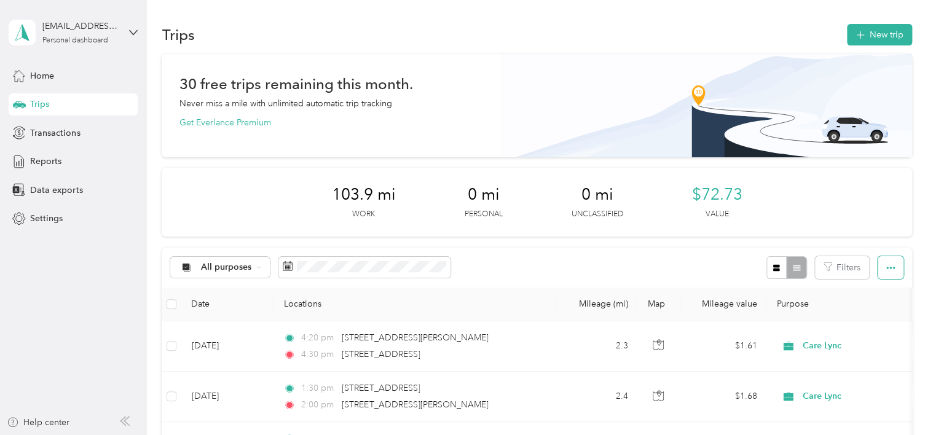
click at [886, 262] on span "button" at bounding box center [890, 267] width 9 height 10
click at [867, 315] on span "Export" at bounding box center [870, 312] width 26 height 10
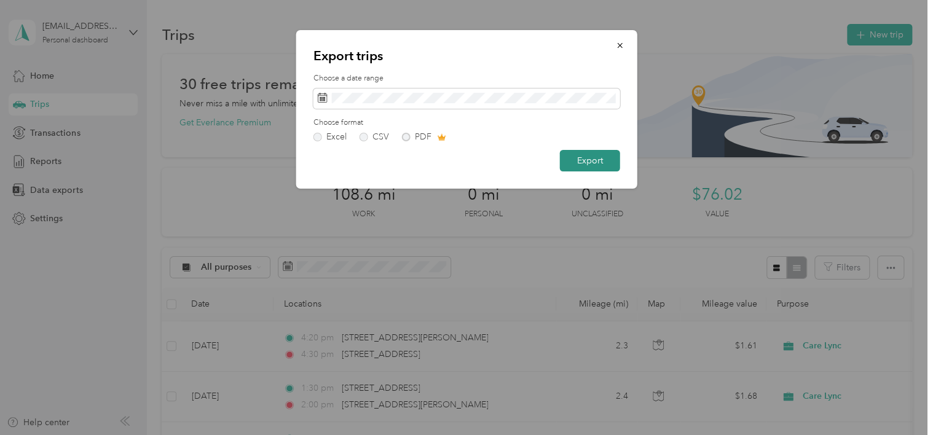
click at [592, 160] on button "Export" at bounding box center [590, 161] width 60 height 22
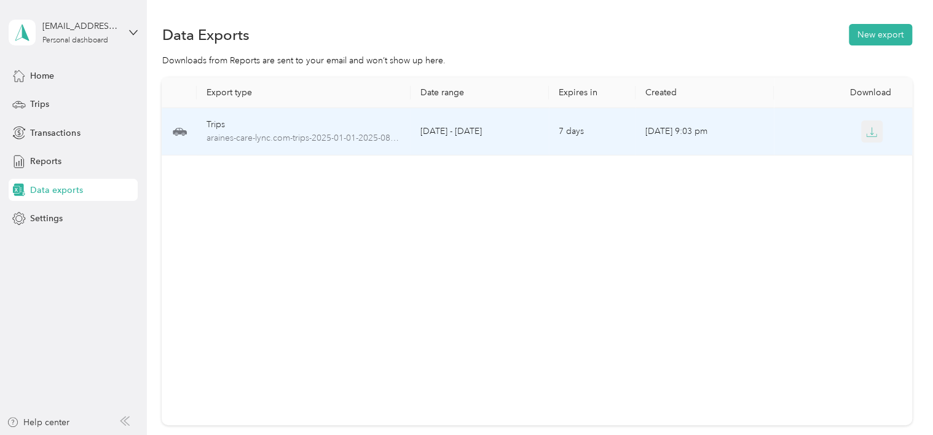
click at [866, 130] on icon "button" at bounding box center [871, 132] width 11 height 11
